Goal: Obtain resource: Download file/media

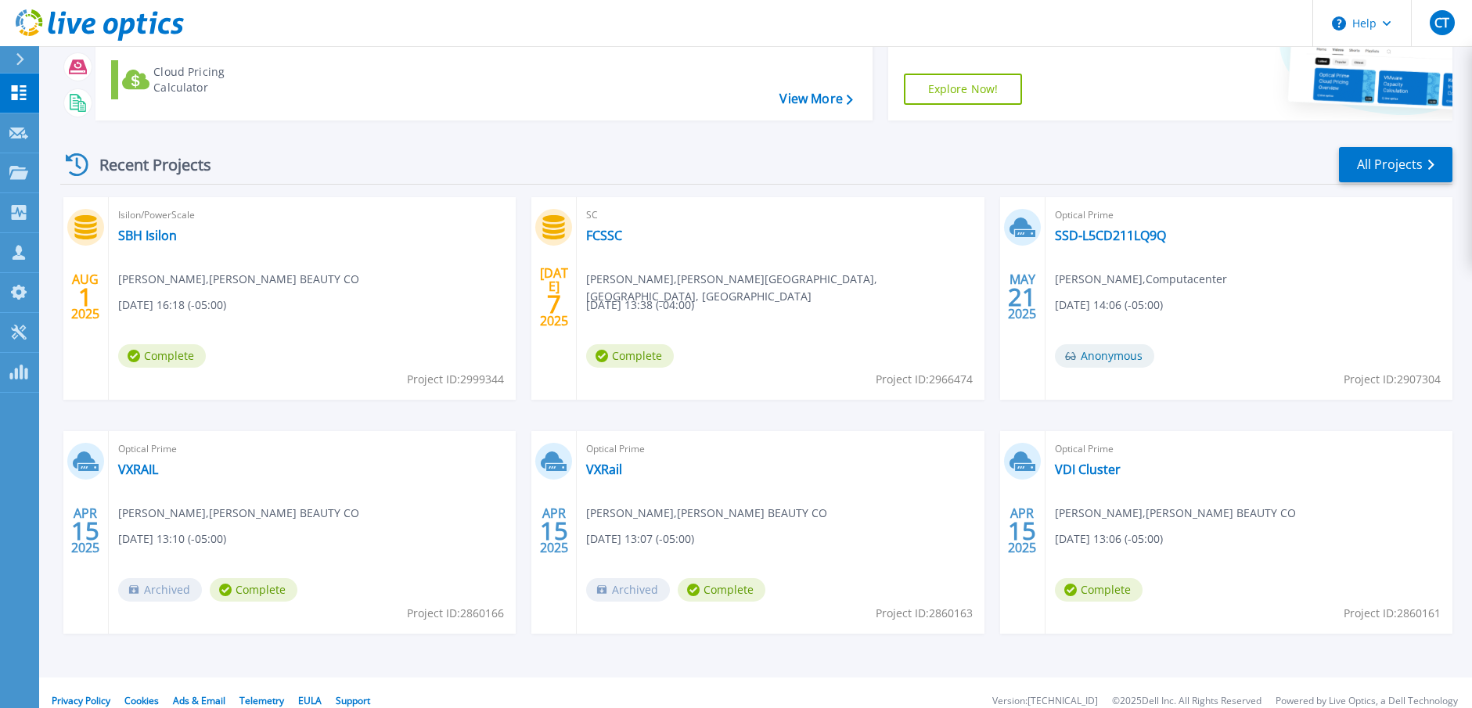
scroll to position [156, 0]
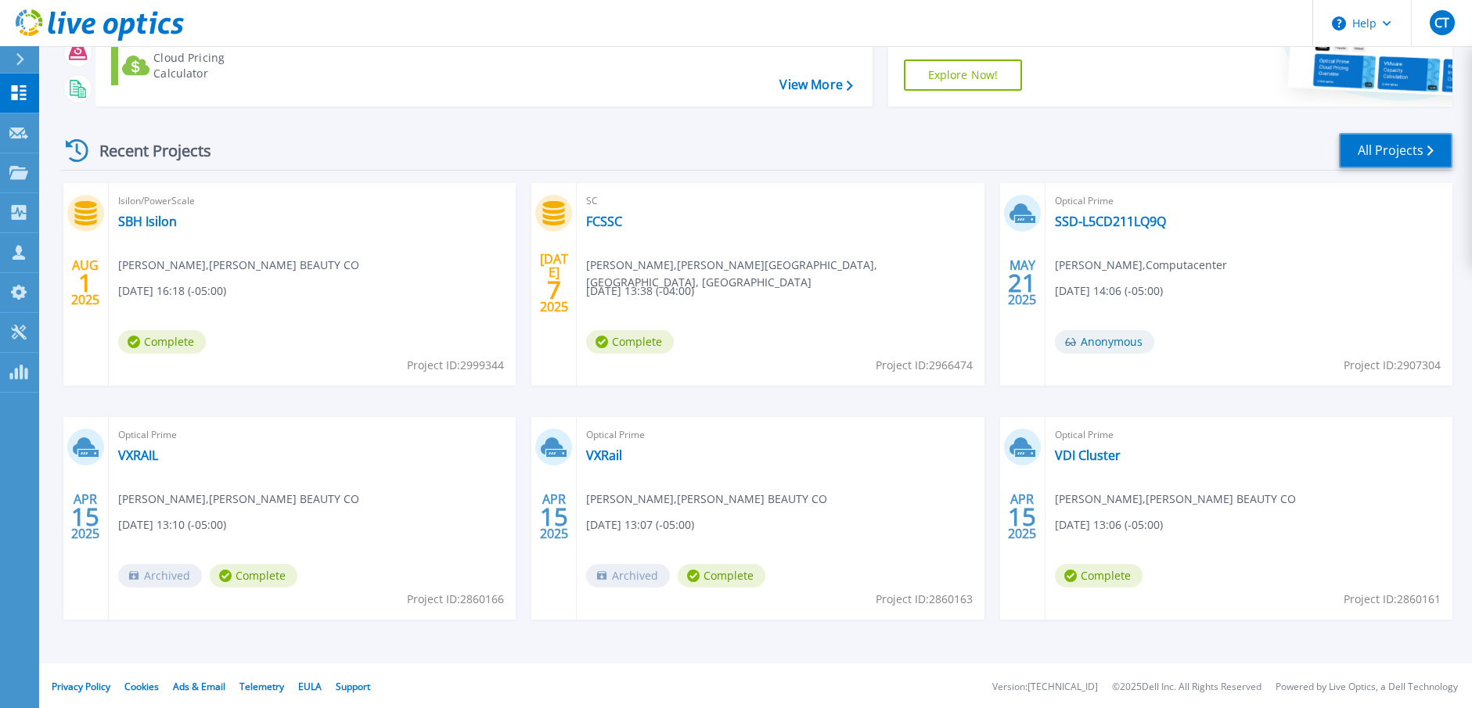
click at [1390, 162] on link "All Projects" at bounding box center [1395, 150] width 113 height 35
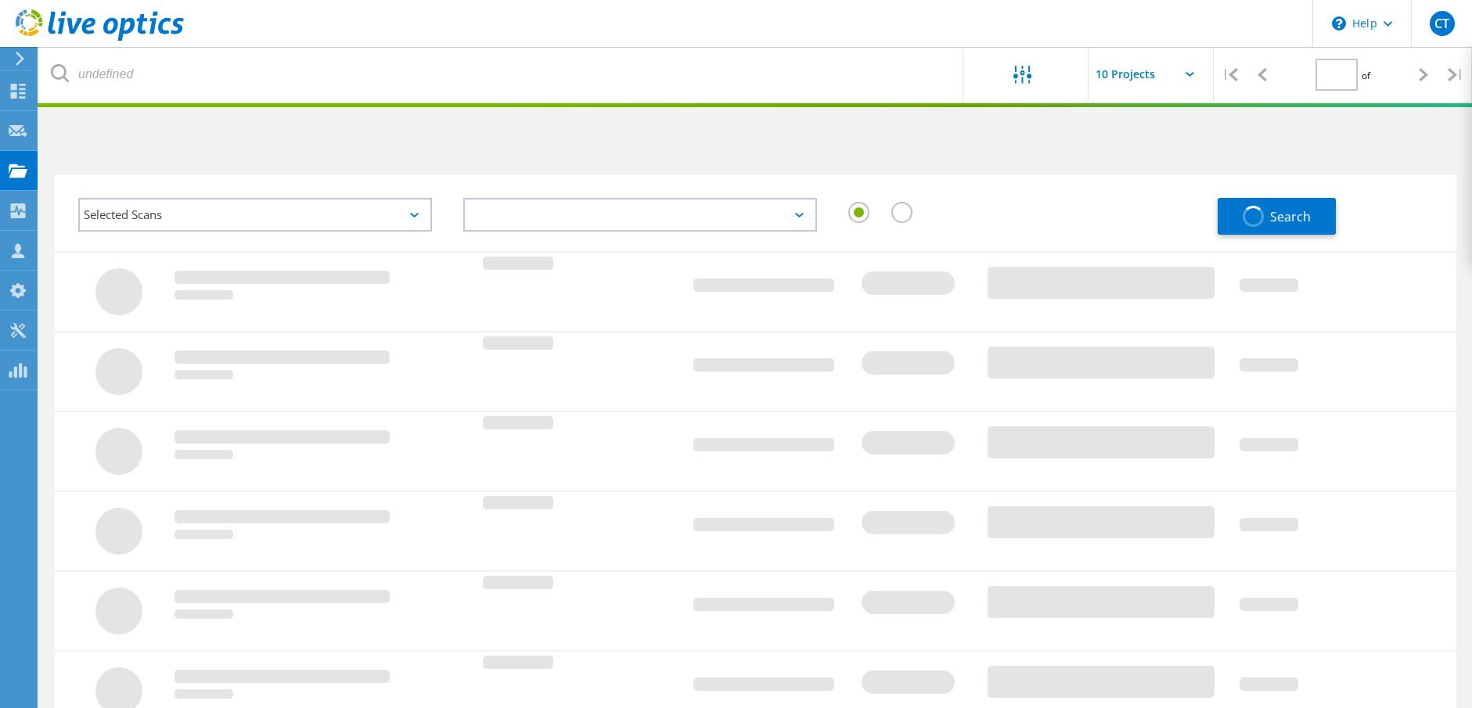
type input "1"
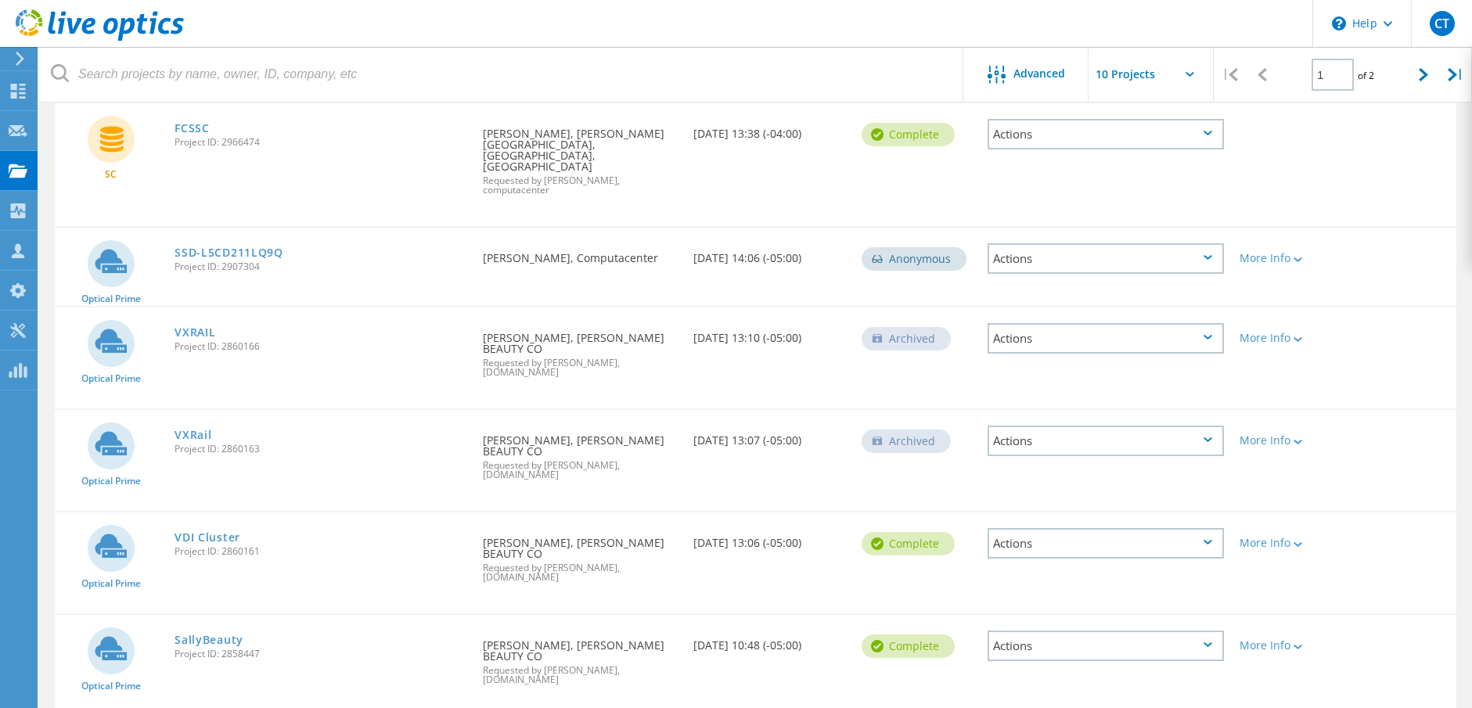
scroll to position [313, 0]
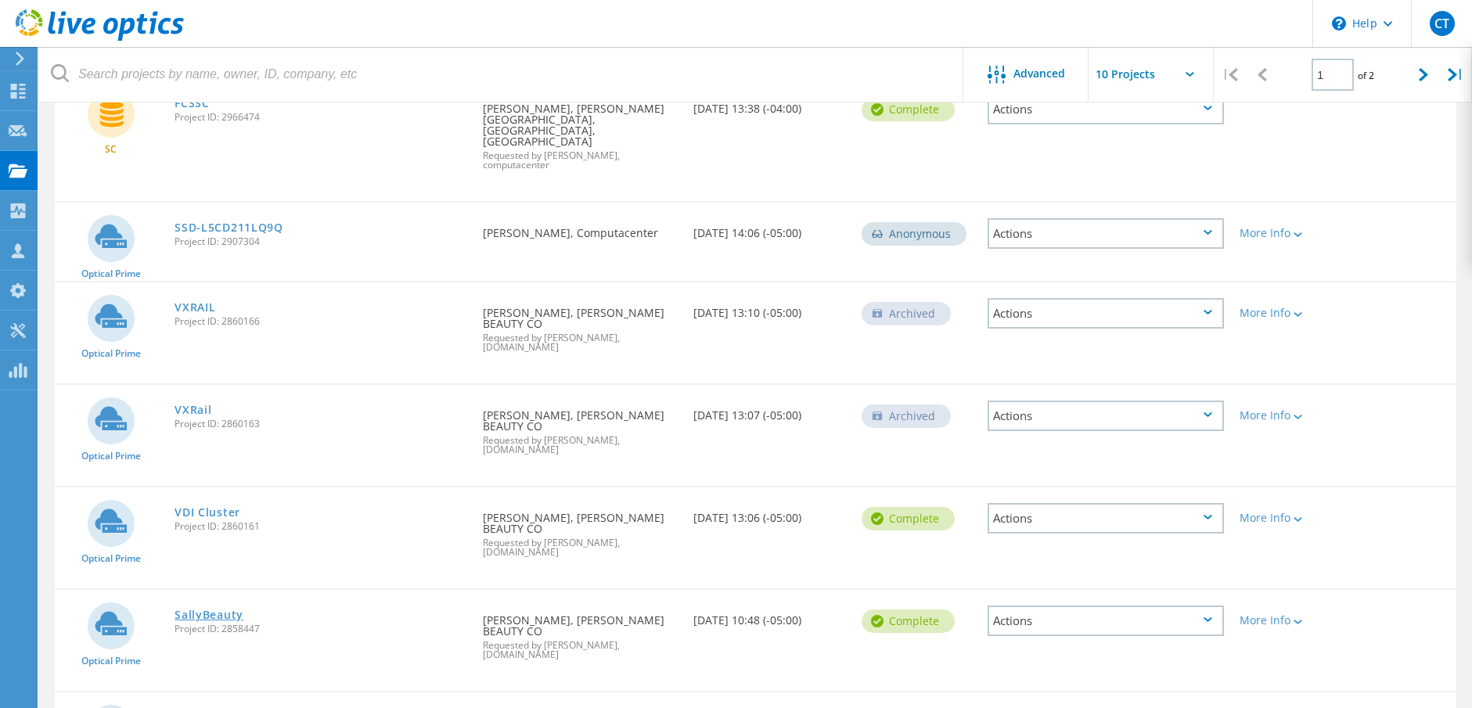
click at [188, 609] on link "SallyBeauty" at bounding box center [208, 614] width 69 height 11
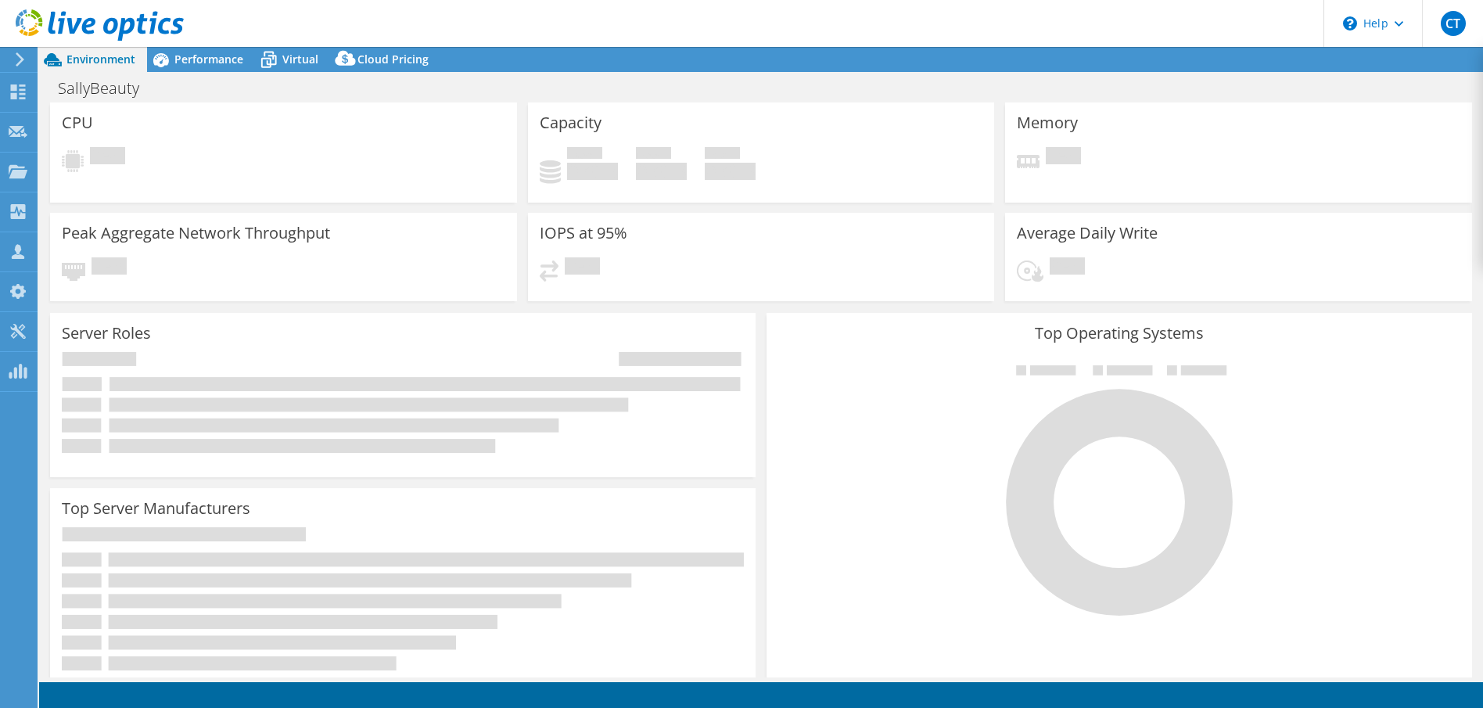
select select "USD"
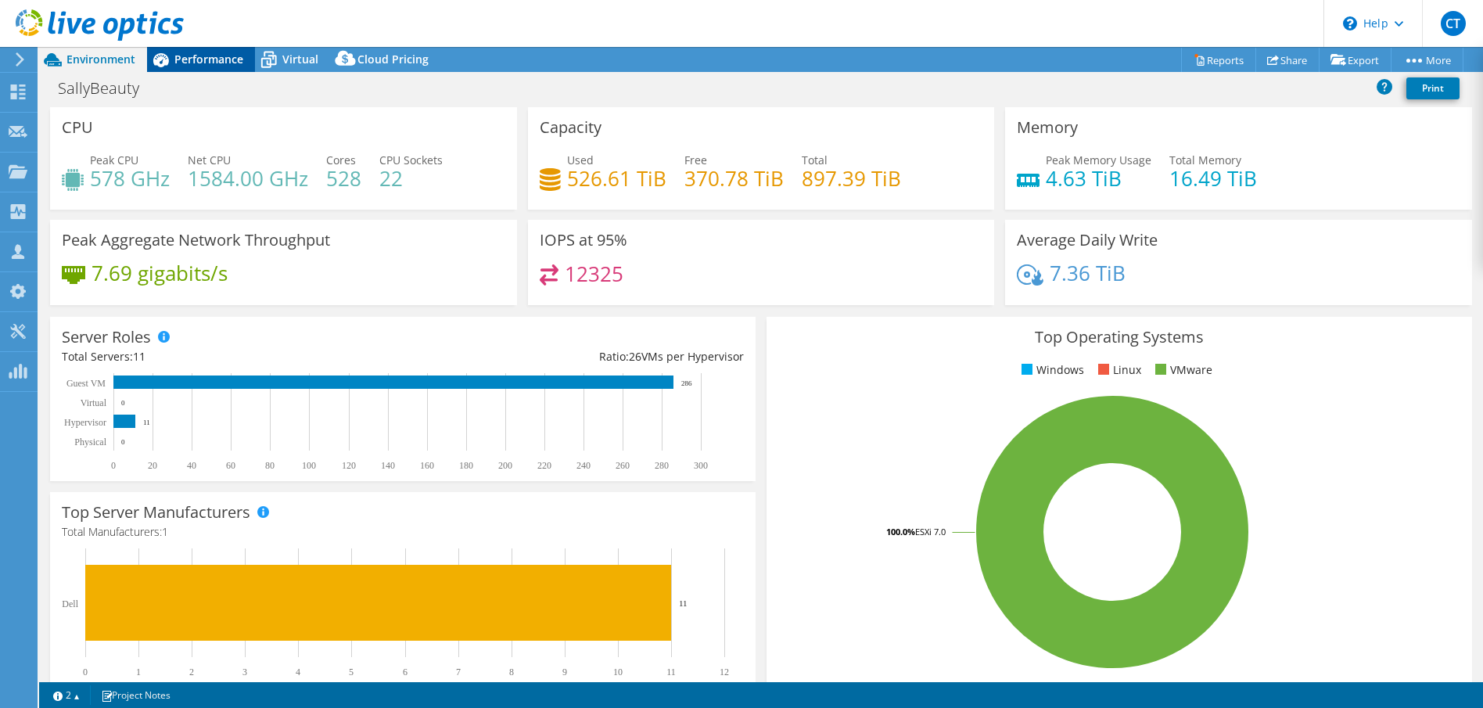
click at [199, 50] on div "Performance" at bounding box center [201, 59] width 108 height 25
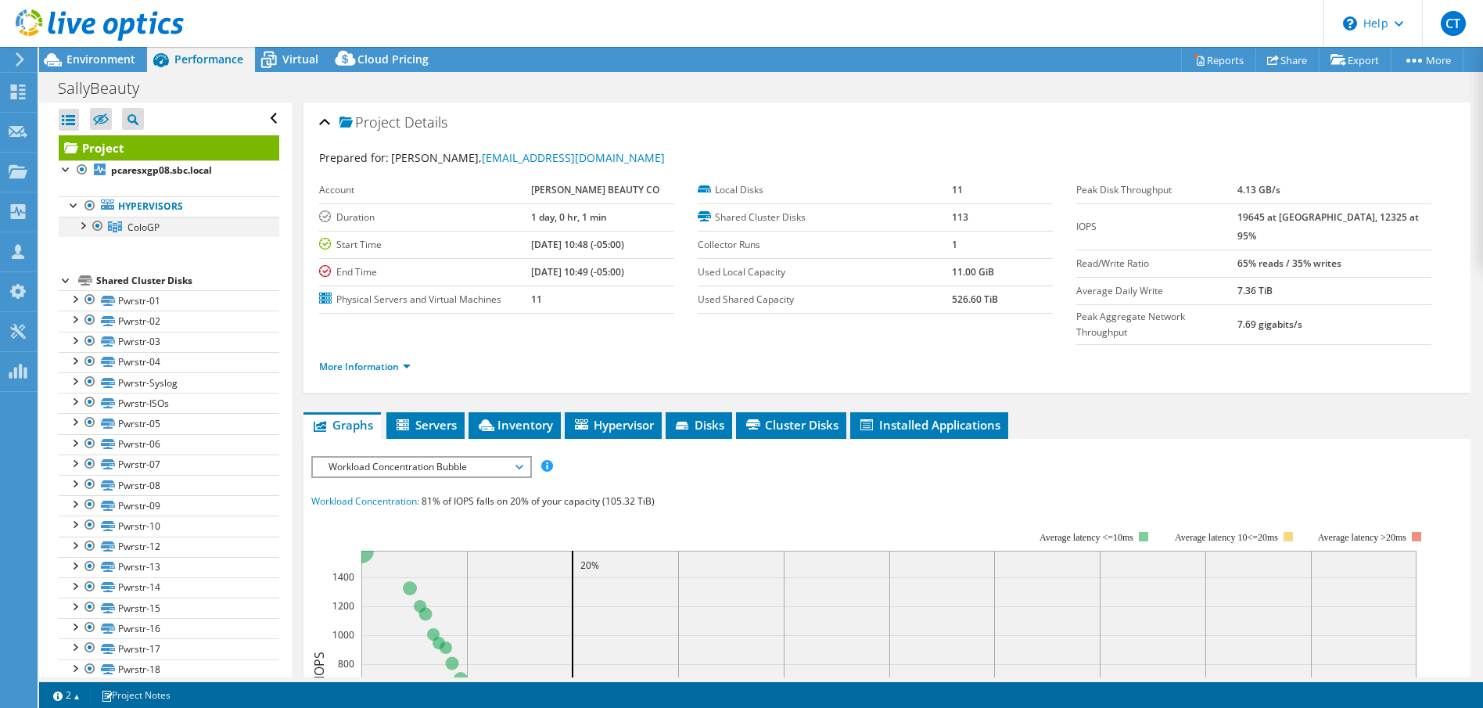
click at [81, 226] on div at bounding box center [82, 225] width 16 height 16
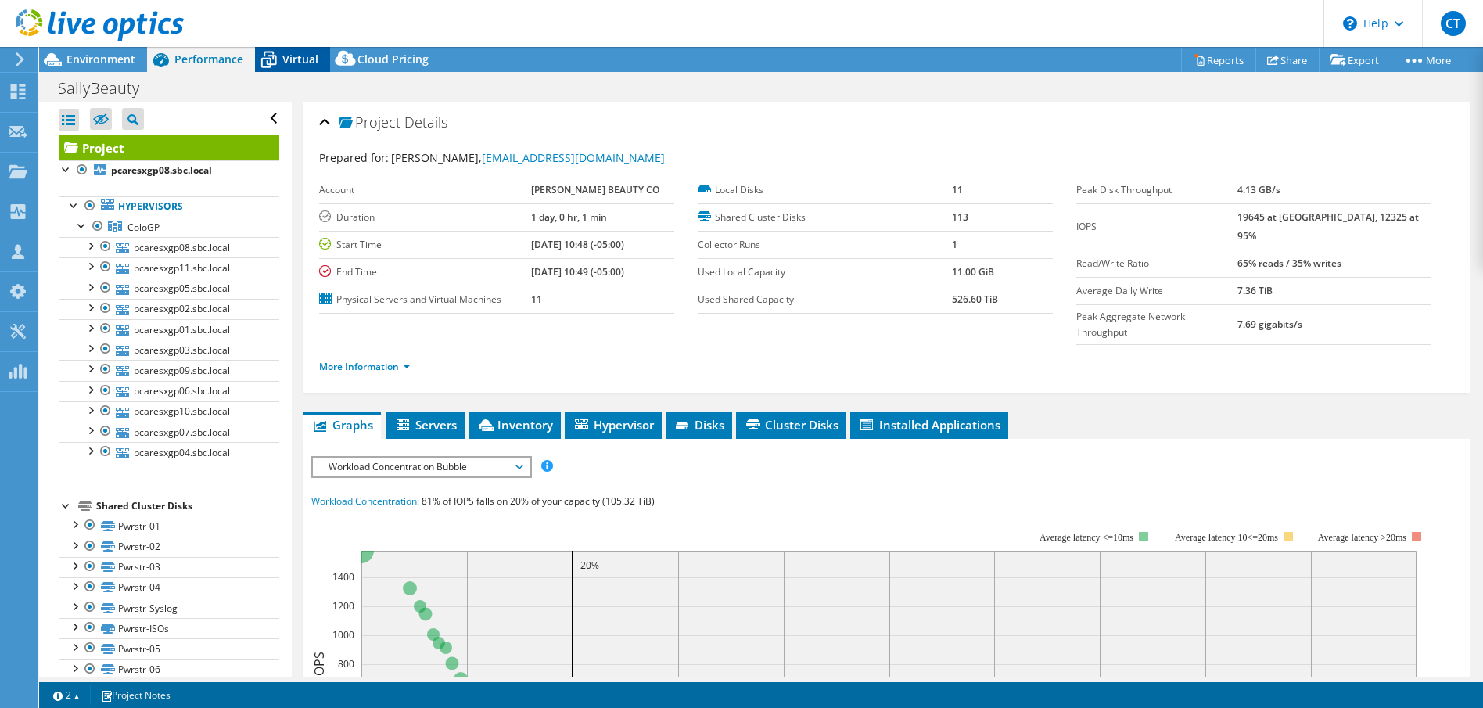
click at [298, 58] on span "Virtual" at bounding box center [300, 59] width 36 height 15
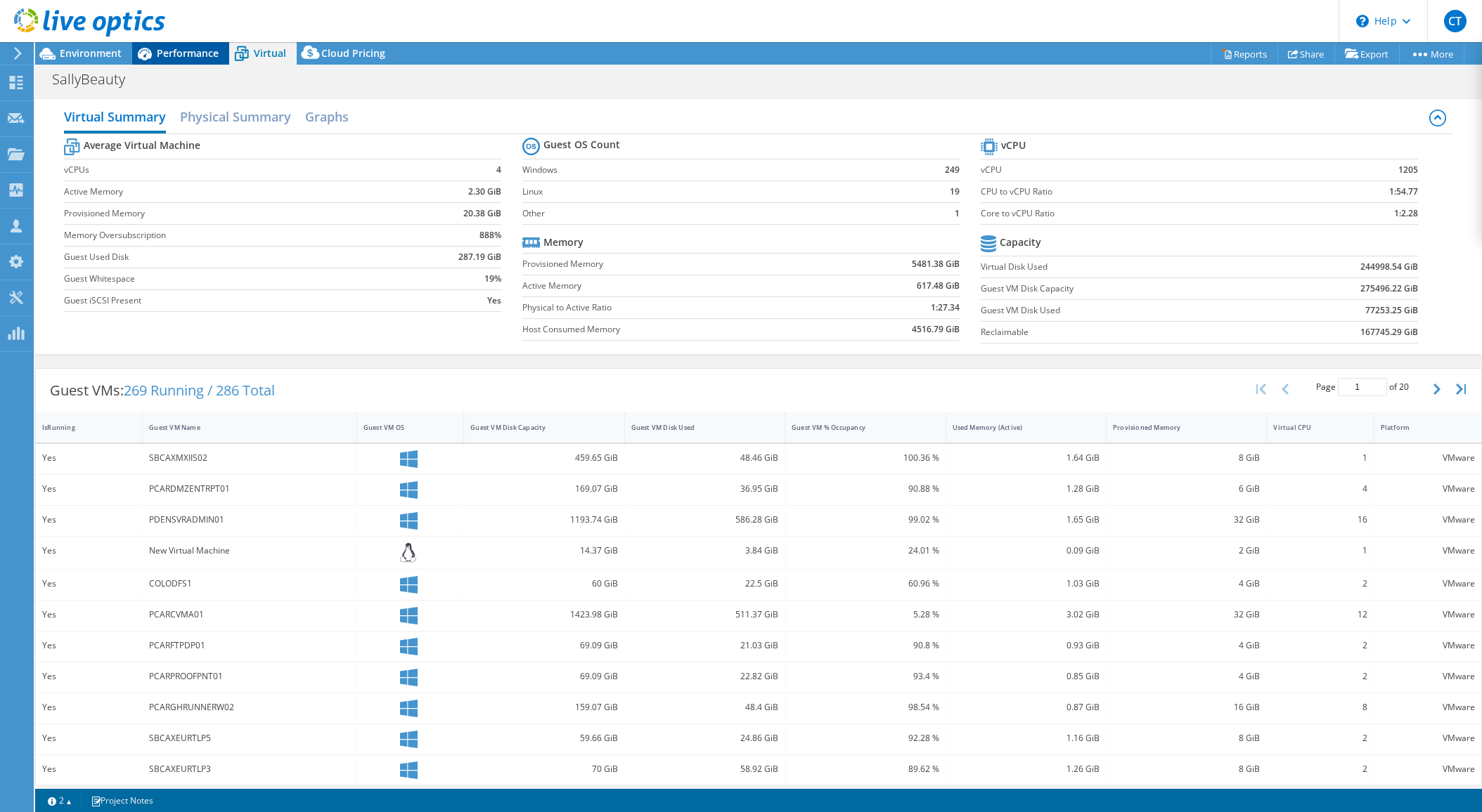
click at [183, 53] on span "Performance" at bounding box center [187, 53] width 62 height 13
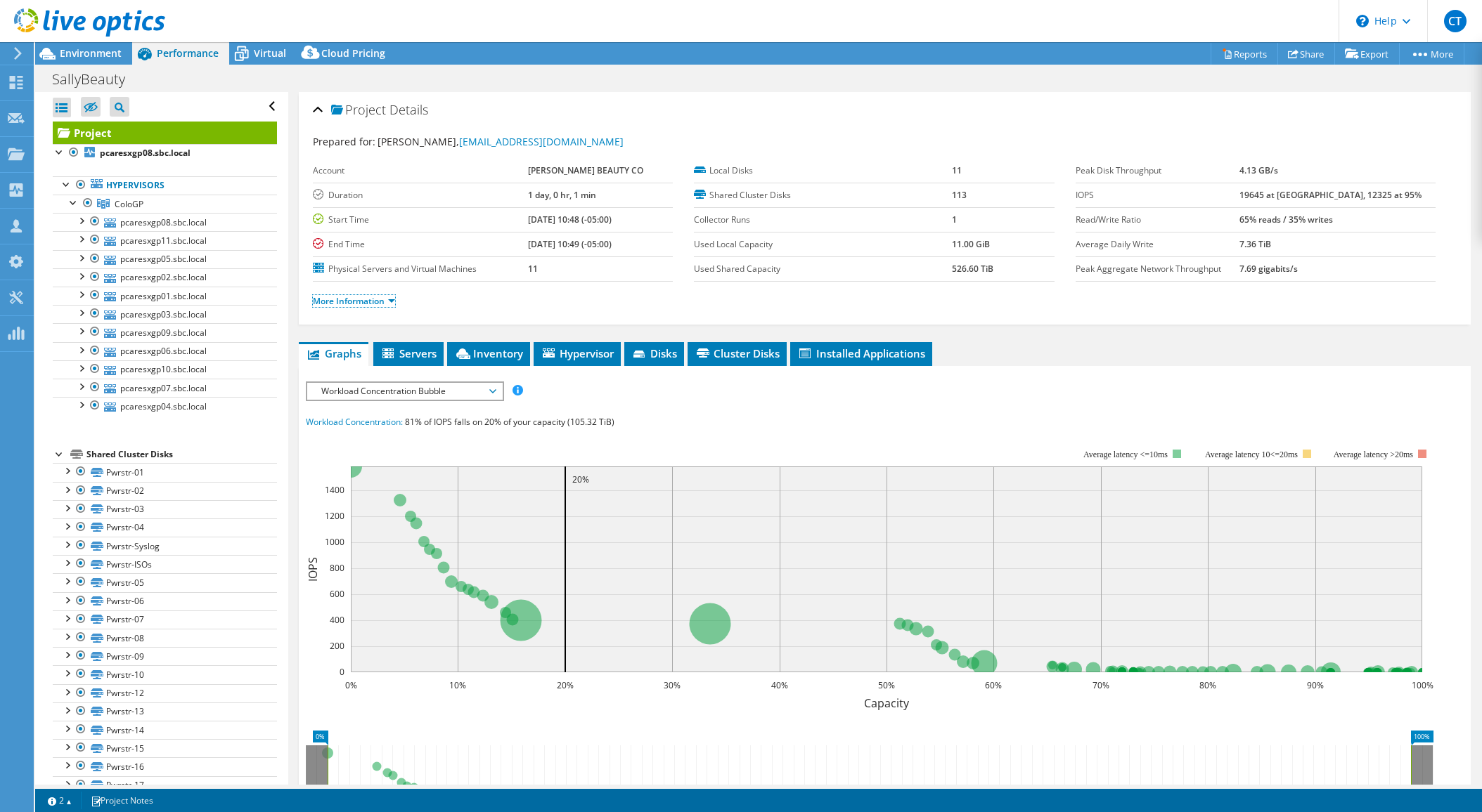
drag, startPoint x: 356, startPoint y: 299, endPoint x: 405, endPoint y: 313, distance: 51.0
click at [357, 299] on link "More Information" at bounding box center [354, 301] width 83 height 12
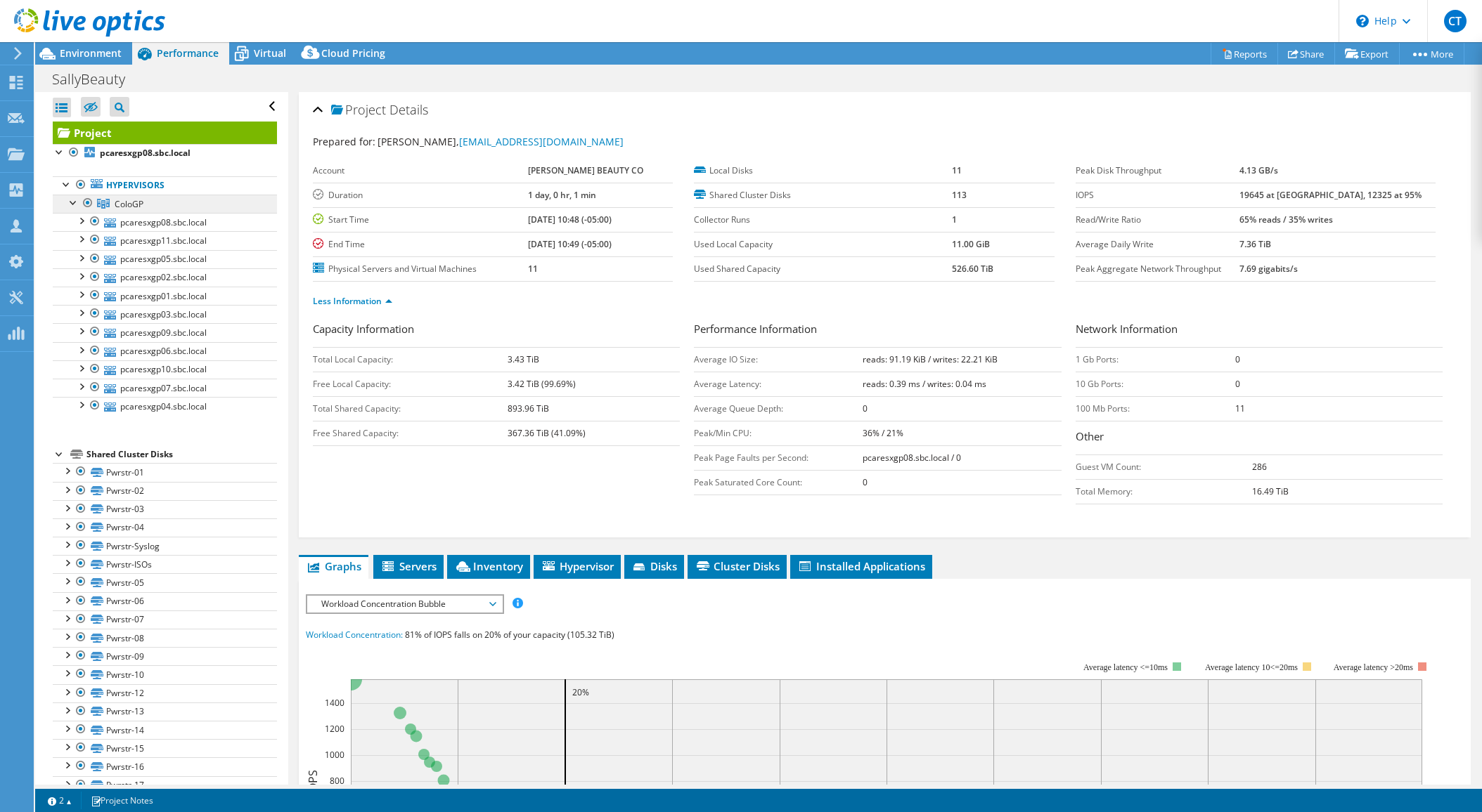
click at [134, 202] on span "ColoGP" at bounding box center [129, 204] width 29 height 12
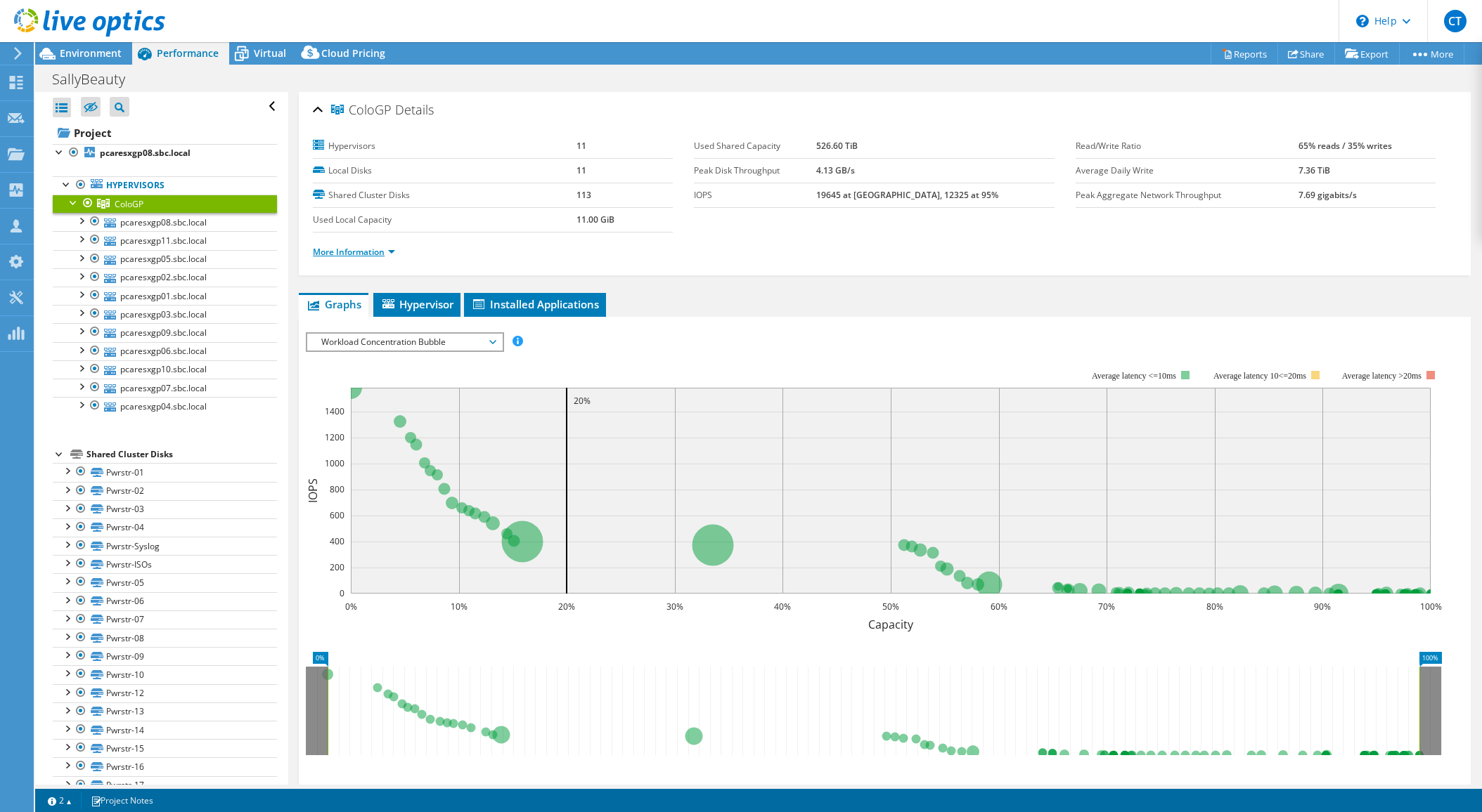
click at [374, 255] on link "More Information" at bounding box center [354, 252] width 83 height 12
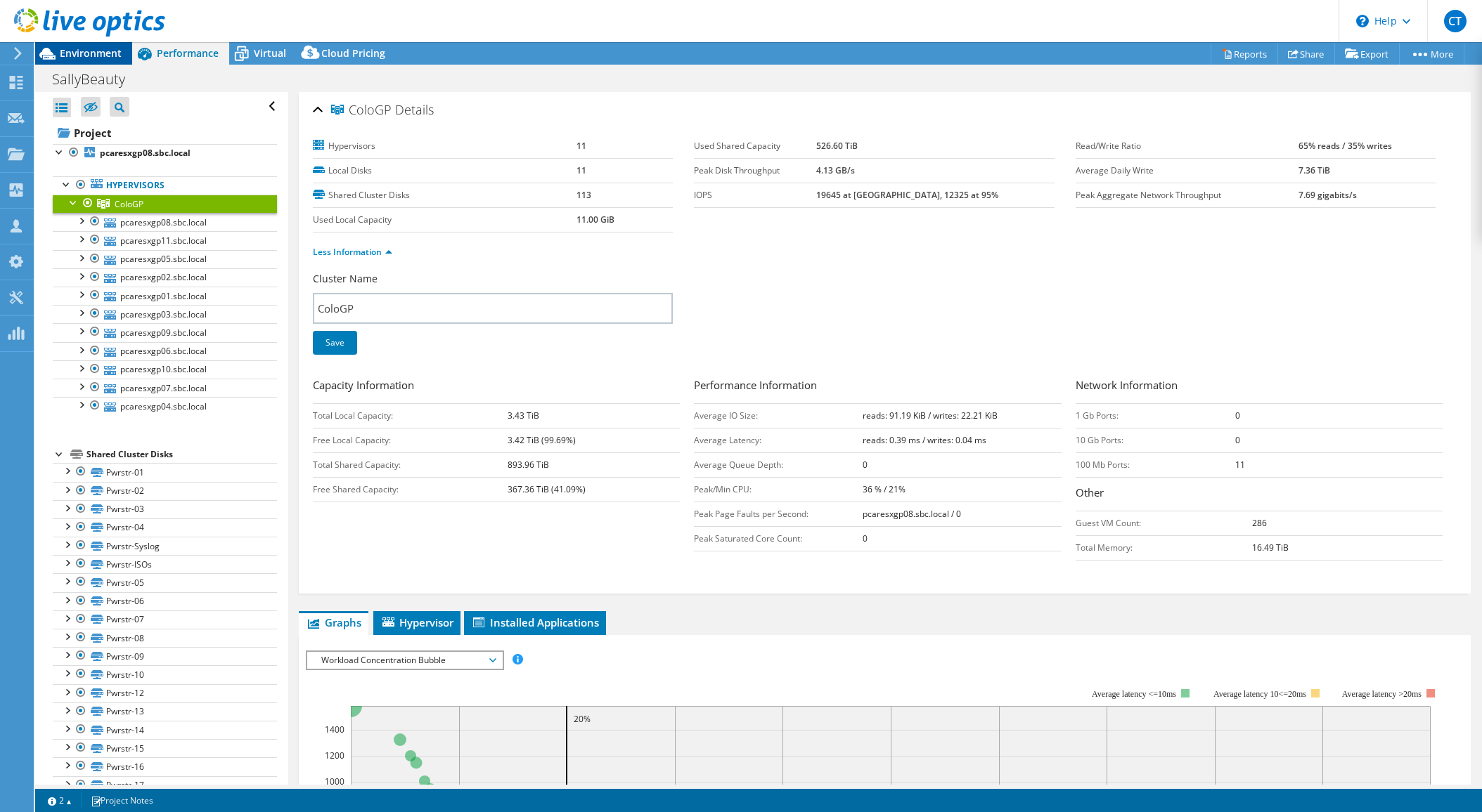
click at [98, 52] on span "Environment" at bounding box center [90, 53] width 62 height 13
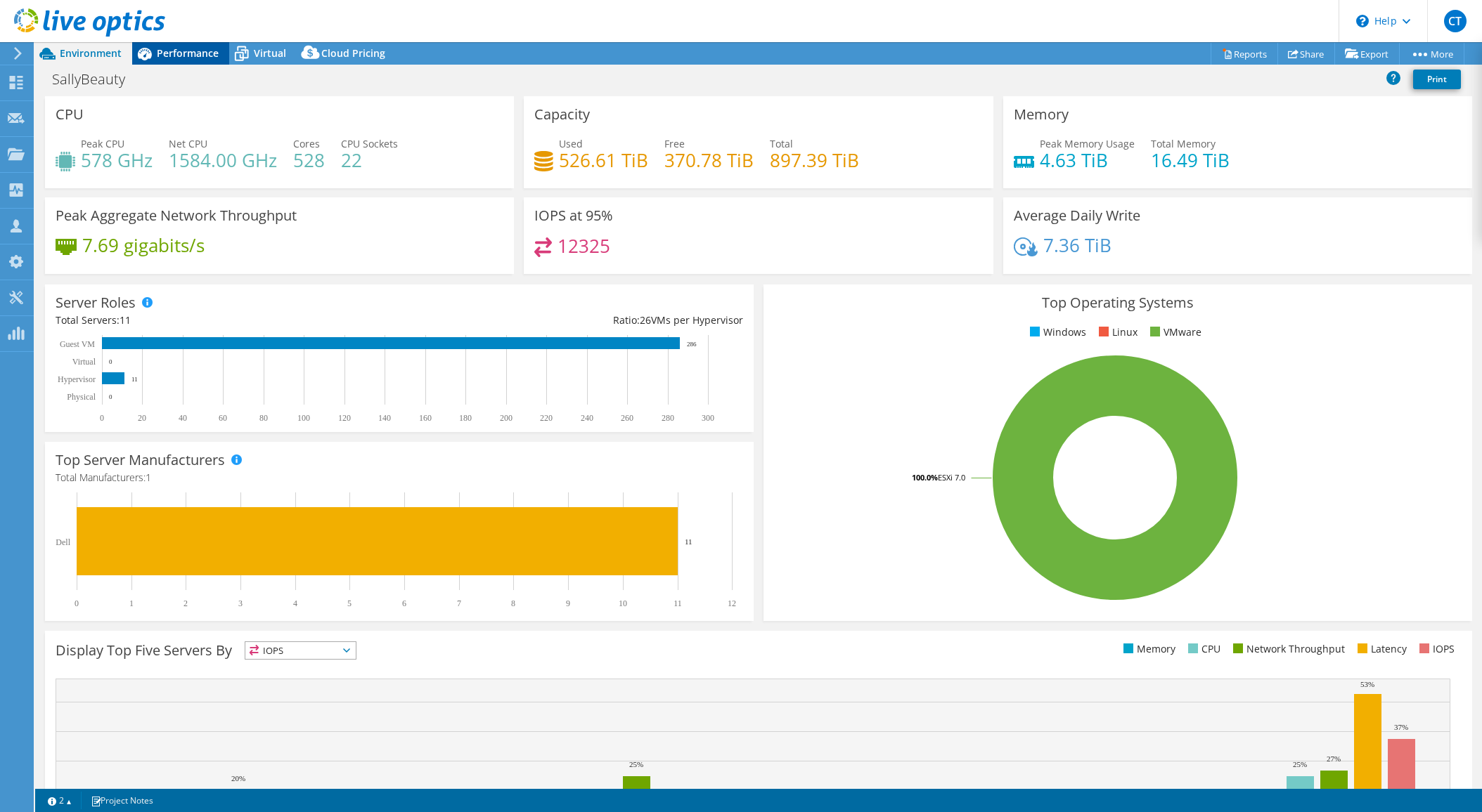
click at [184, 50] on span "Performance" at bounding box center [187, 53] width 62 height 13
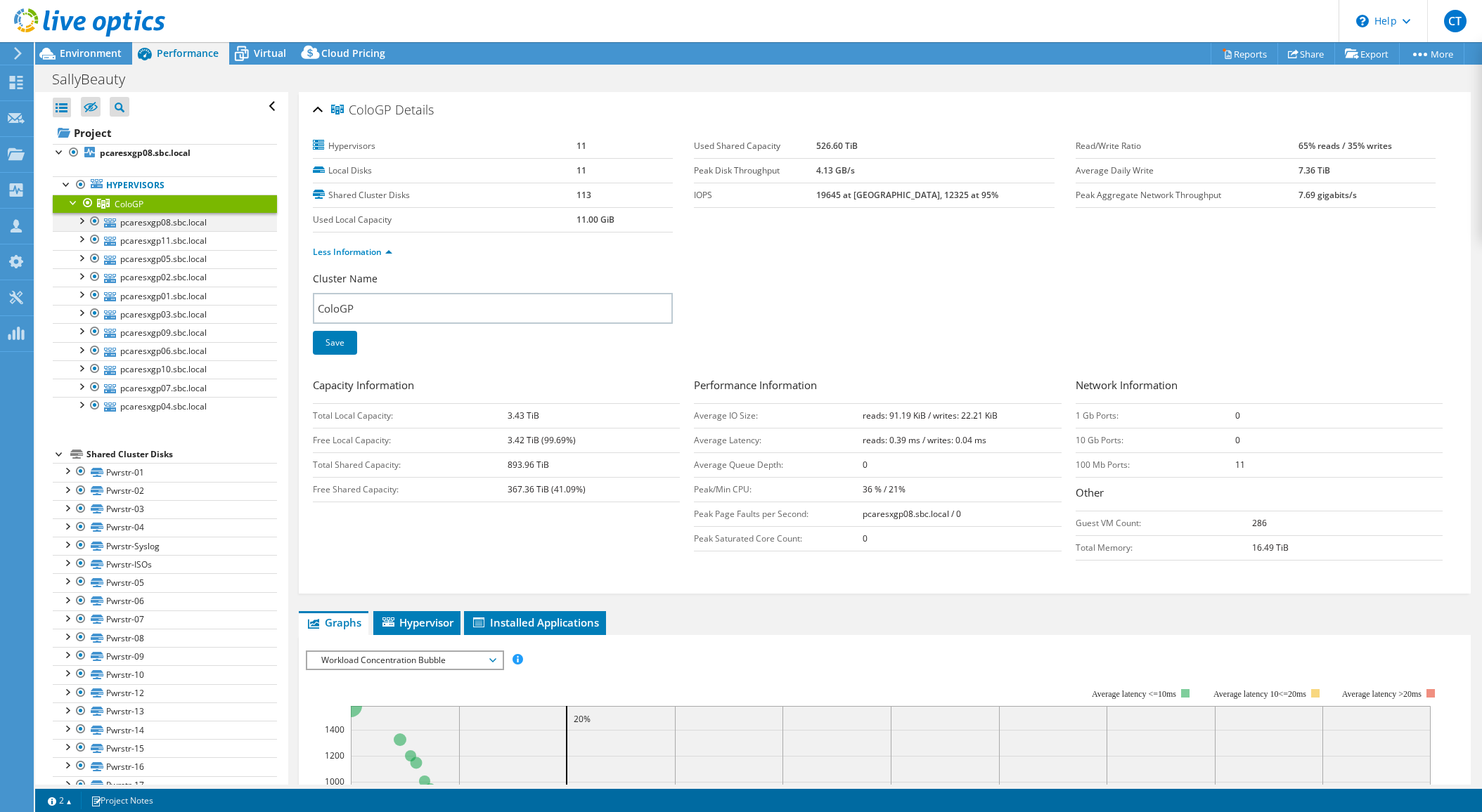
click at [83, 218] on div at bounding box center [81, 220] width 14 height 14
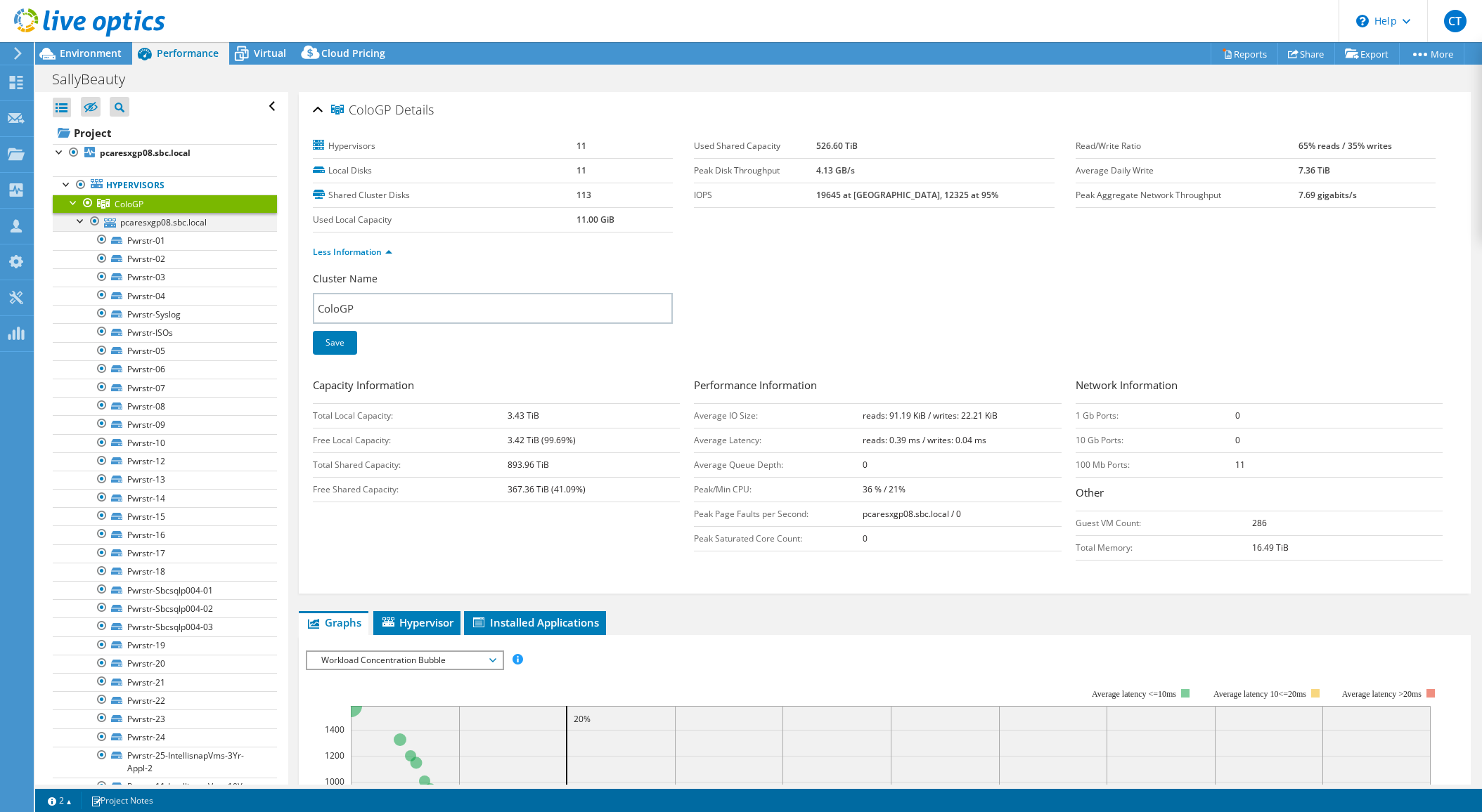
click at [83, 218] on div at bounding box center [81, 220] width 14 height 14
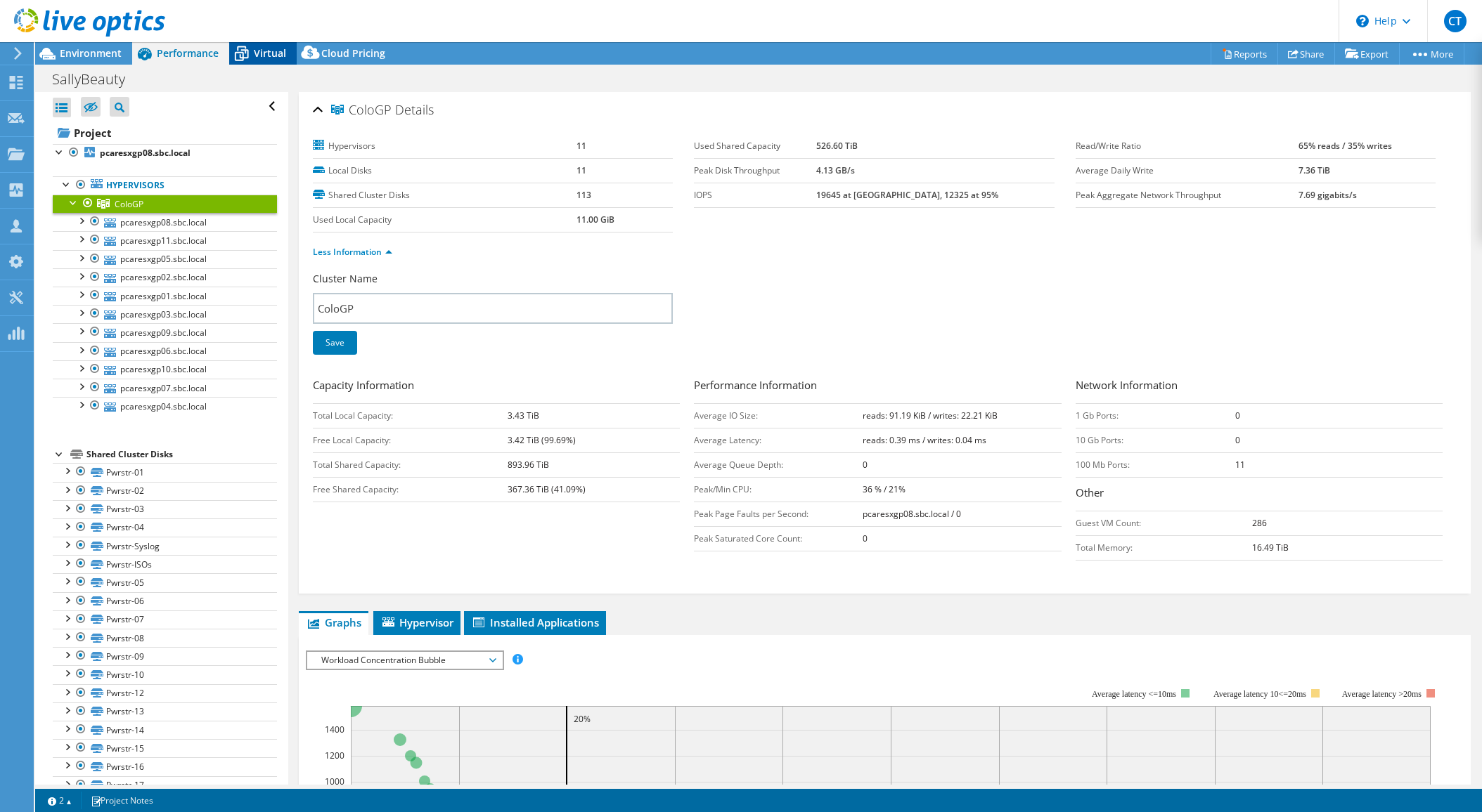
click at [261, 48] on span "Virtual" at bounding box center [270, 53] width 32 height 13
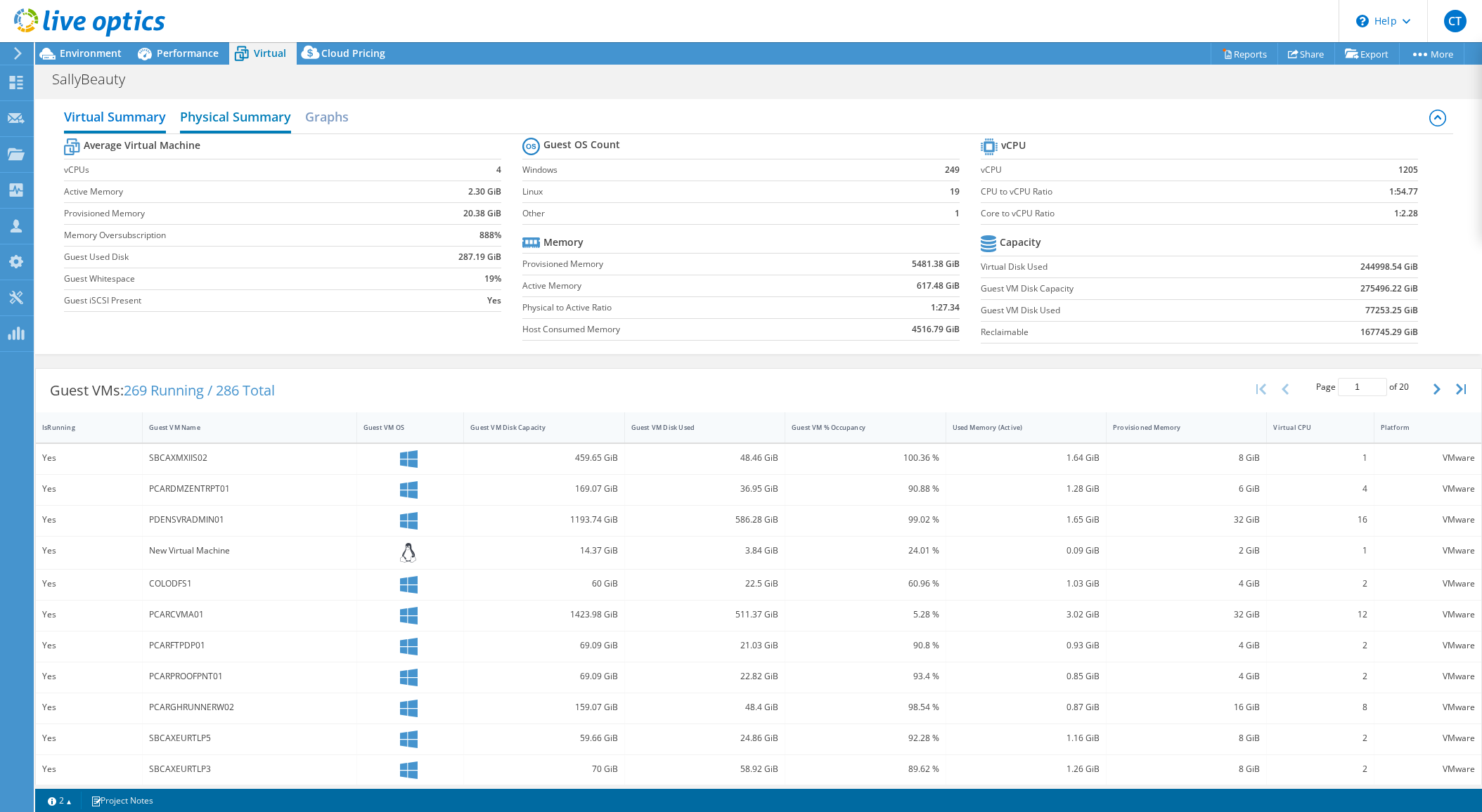
click at [237, 125] on h2 "Physical Summary" at bounding box center [235, 118] width 111 height 31
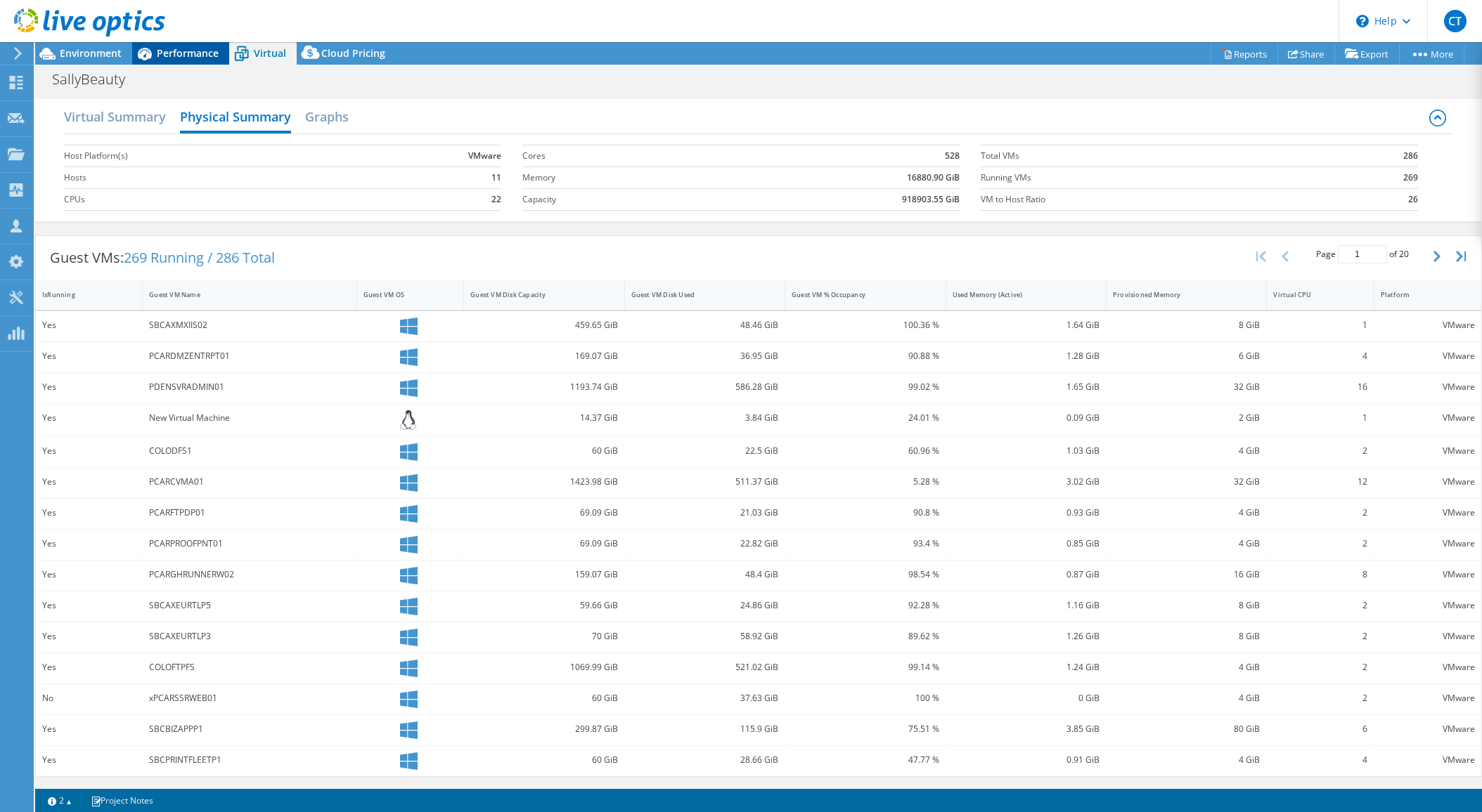
click at [158, 55] on span "Performance" at bounding box center [187, 53] width 62 height 13
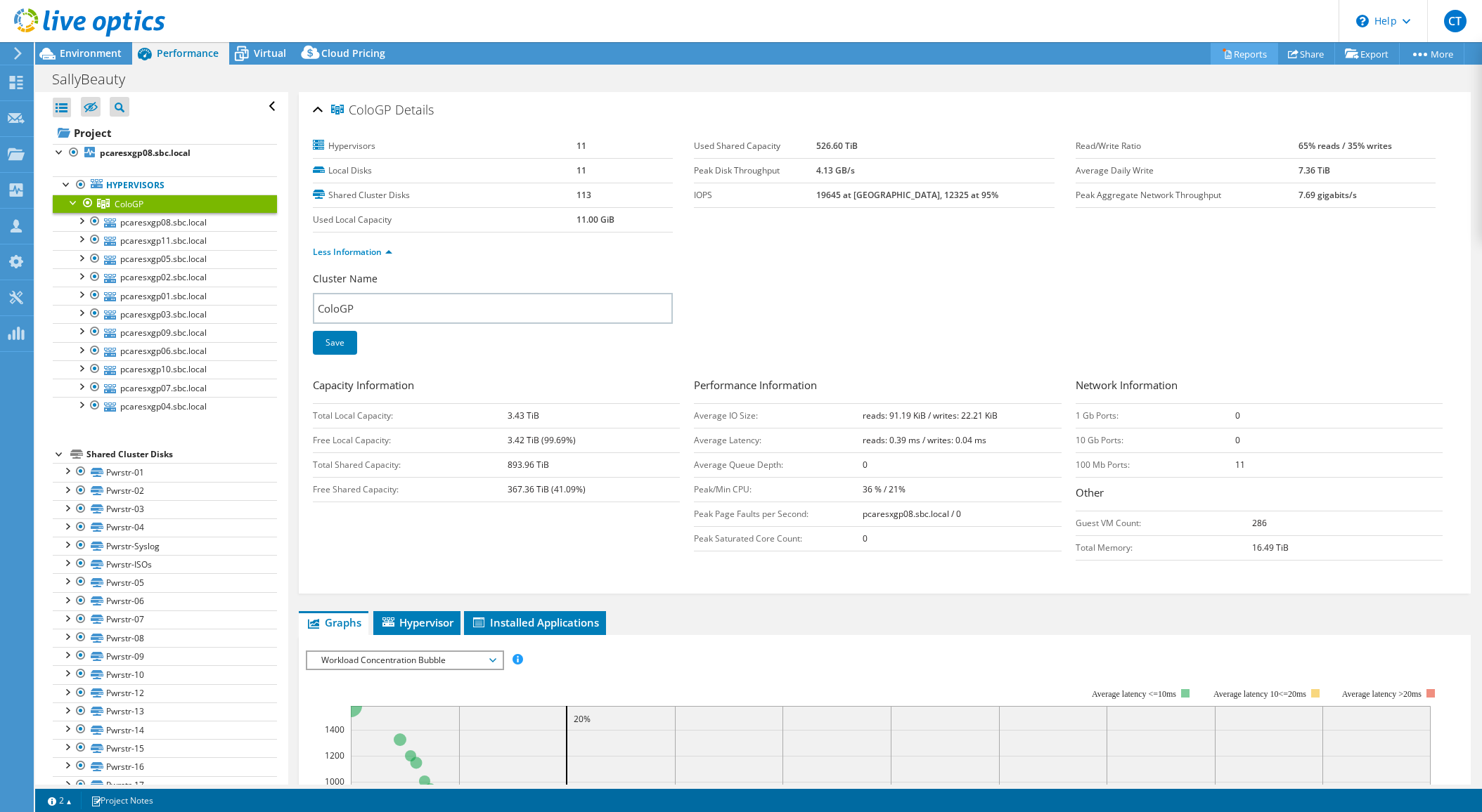
click at [1239, 57] on link "Reports" at bounding box center [1244, 54] width 67 height 22
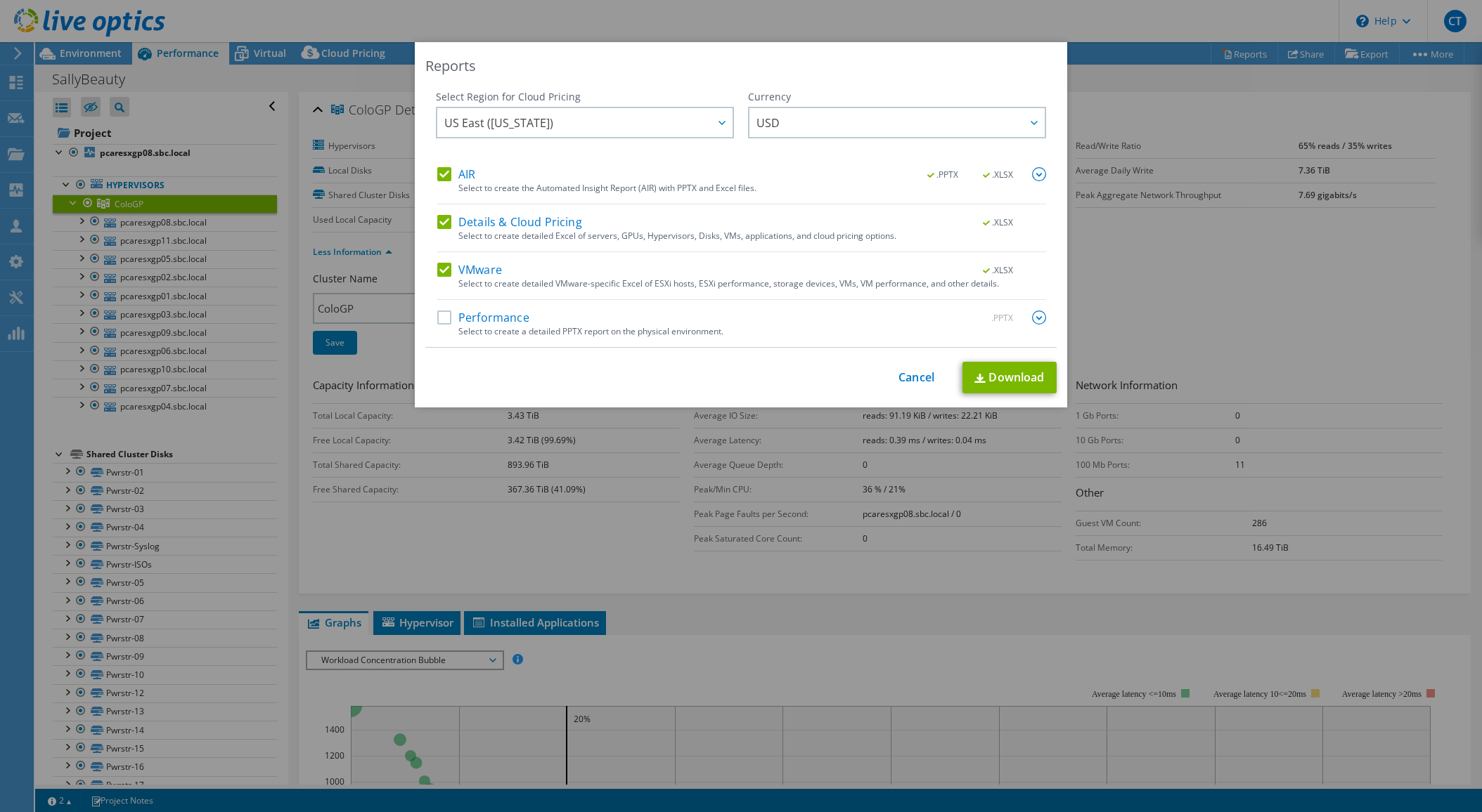
click at [442, 322] on label "Performance" at bounding box center [484, 318] width 92 height 14
click at [0, 0] on input "Performance" at bounding box center [0, 0] width 0 height 0
click at [998, 382] on link "Download" at bounding box center [1009, 377] width 94 height 31
